Goal: Task Accomplishment & Management: Use online tool/utility

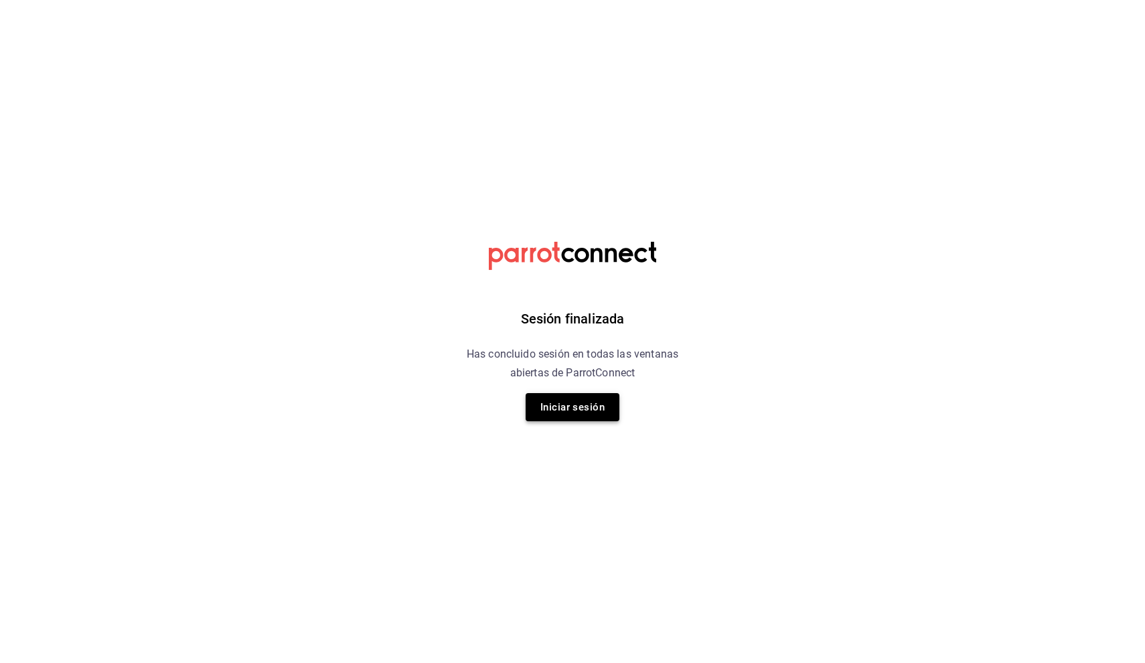
click at [552, 404] on button "Iniciar sesión" at bounding box center [572, 407] width 94 height 28
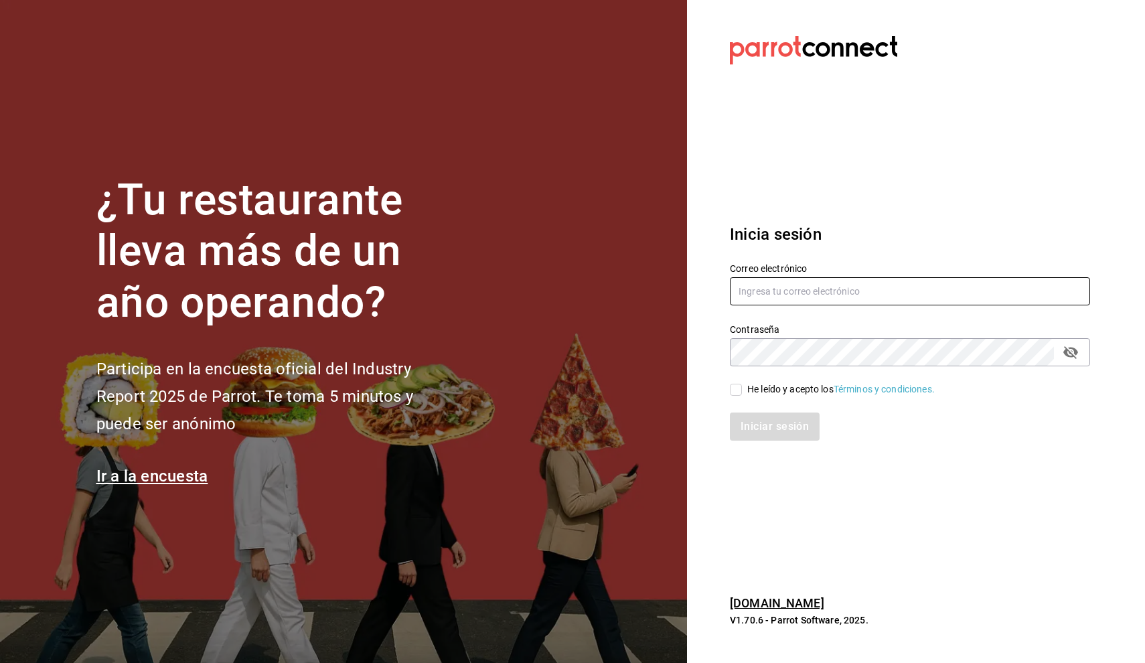
type input "[PERSON_NAME][EMAIL_ADDRESS][MEDICAL_DATA][DOMAIN_NAME]"
click at [736, 390] on input "He leído y acepto los Términos y condiciones." at bounding box center [736, 390] width 12 height 12
checkbox input "true"
click at [764, 421] on button "Iniciar sesión" at bounding box center [775, 426] width 91 height 28
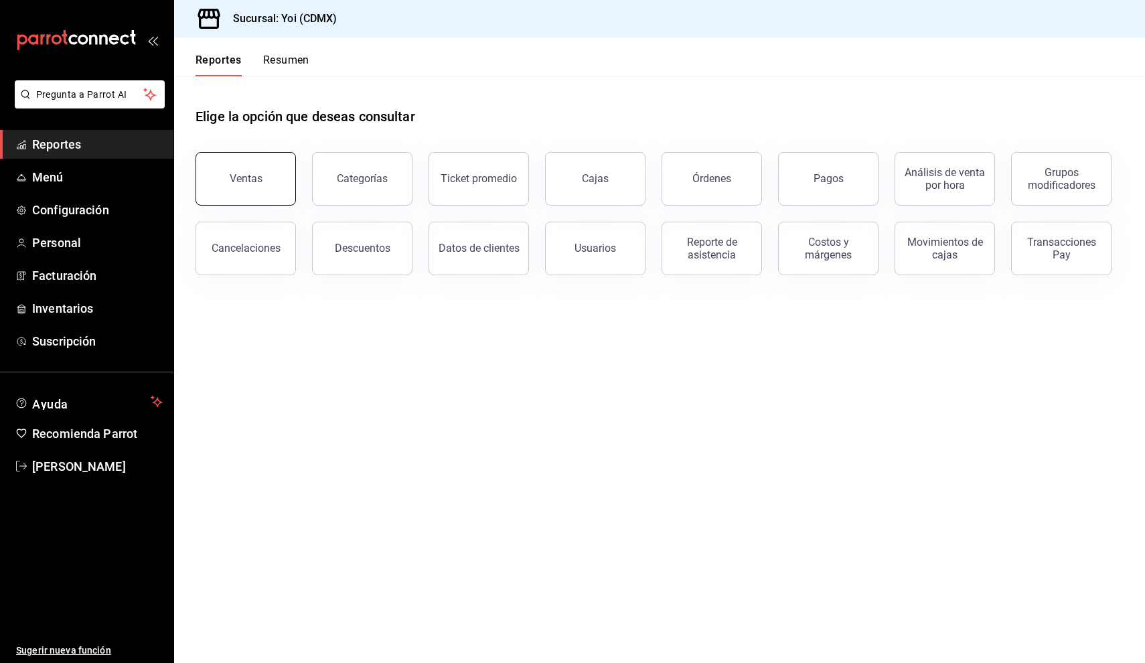
click at [278, 164] on button "Ventas" at bounding box center [245, 179] width 100 height 54
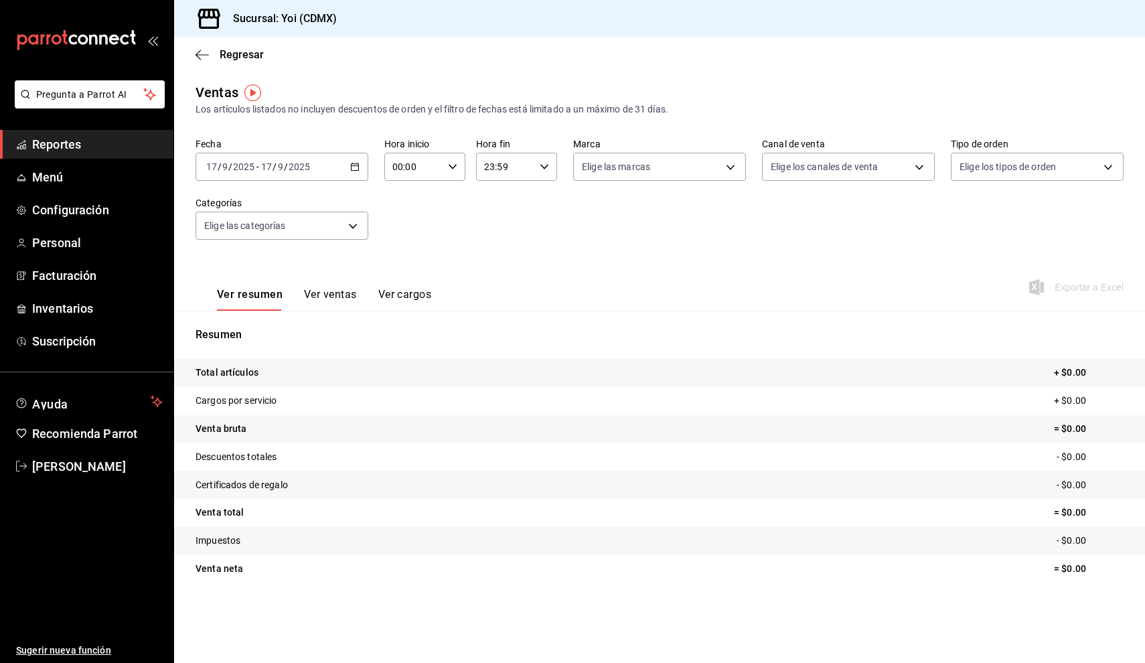
click at [357, 172] on div "[DATE] [DATE] - [DATE] [DATE]" at bounding box center [281, 167] width 173 height 28
click at [259, 303] on span "Mes actual" at bounding box center [259, 297] width 104 height 14
